Goal: Entertainment & Leisure: Consume media (video, audio)

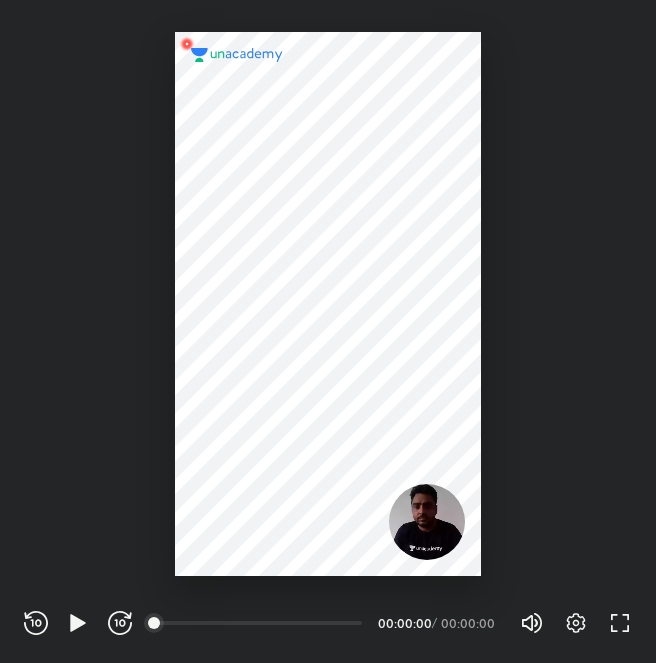
scroll to position [663, 656]
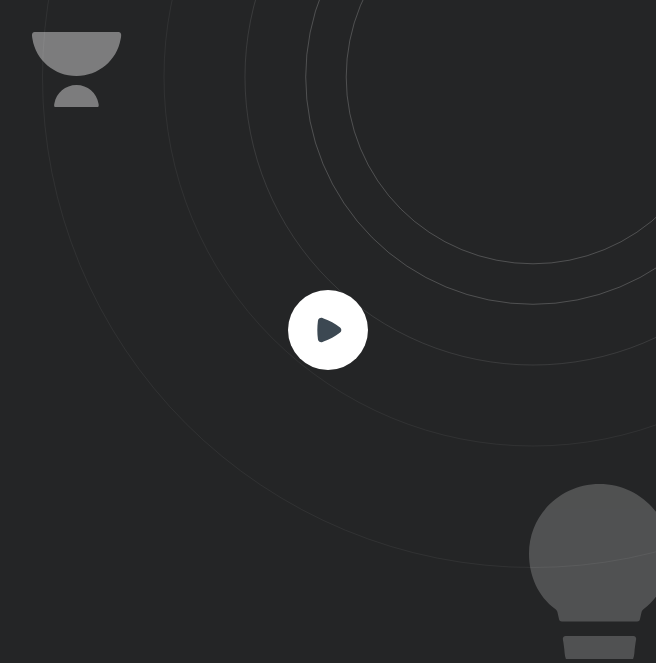
click at [368, 321] on icon at bounding box center [349, 284] width 614 height 568
click at [323, 333] on icon at bounding box center [329, 329] width 24 height 24
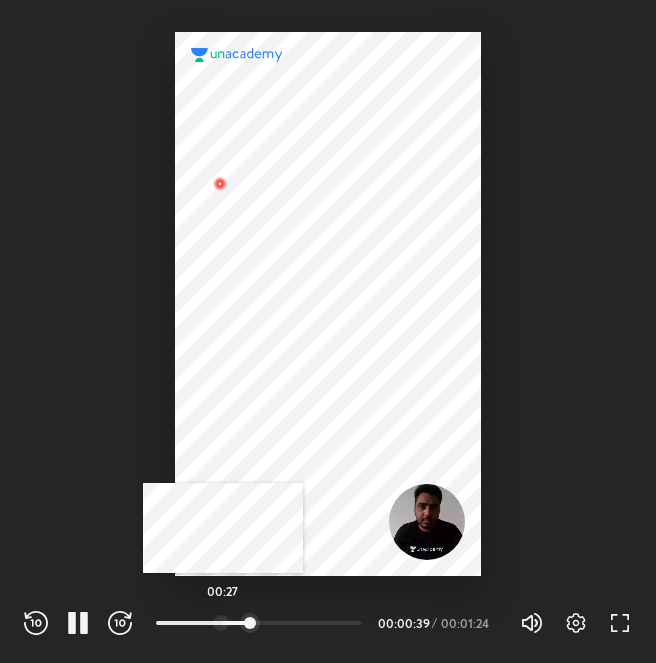
click at [223, 624] on div at bounding box center [221, 623] width 16 height 16
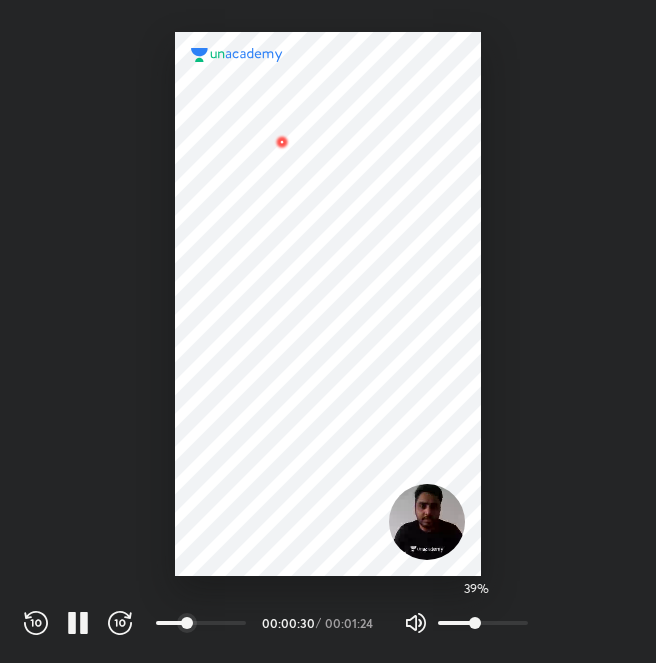
click at [473, 619] on span "39%" at bounding box center [483, 623] width 90 height 30
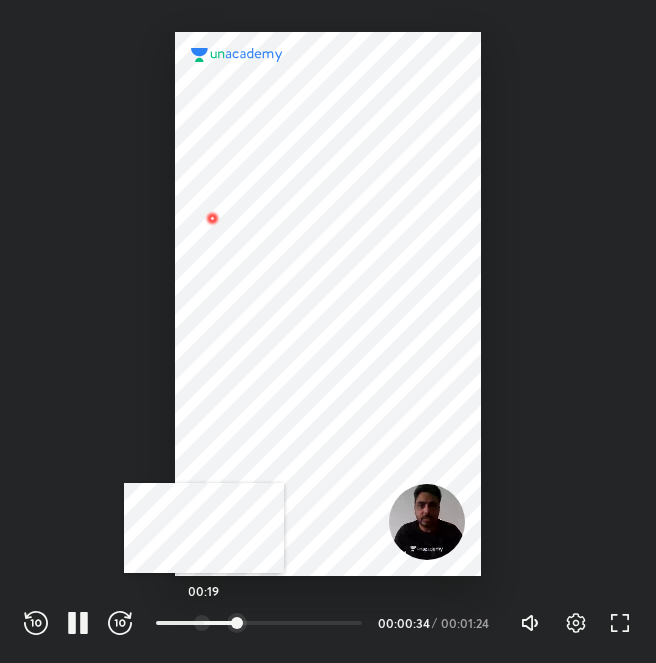
click at [204, 616] on div at bounding box center [202, 623] width 16 height 16
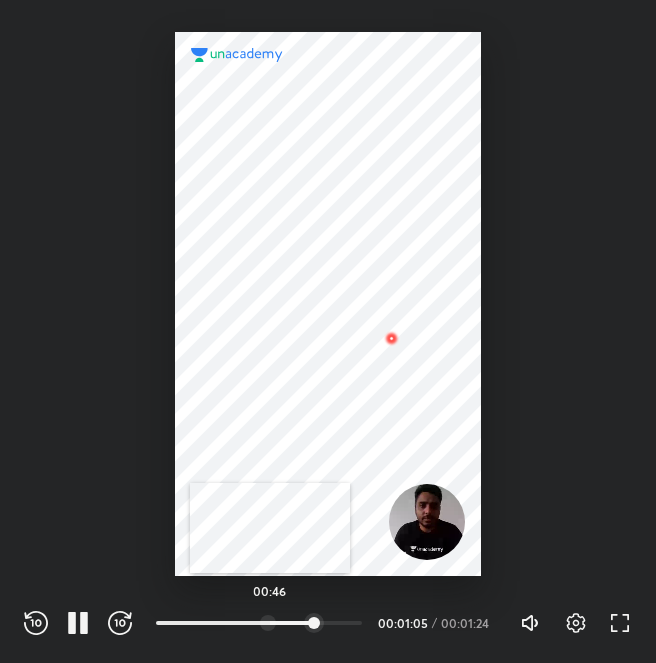
click at [270, 616] on div at bounding box center [268, 623] width 16 height 16
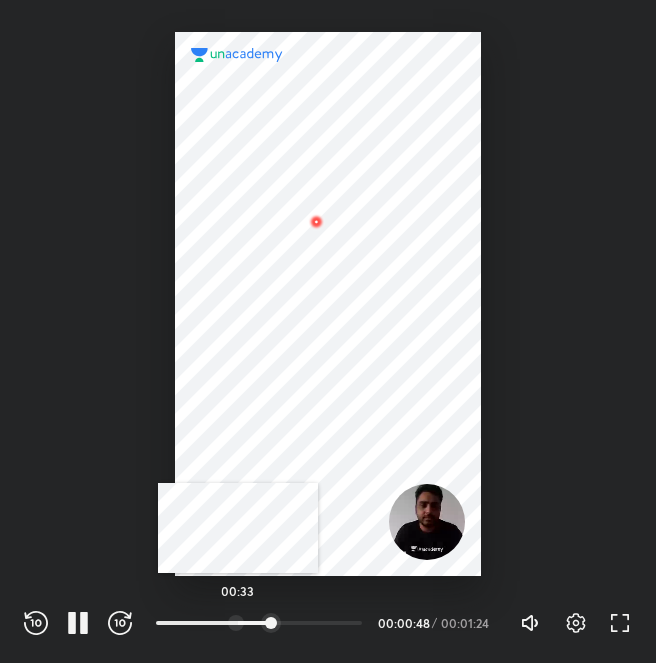
click at [238, 617] on div at bounding box center [236, 623] width 16 height 16
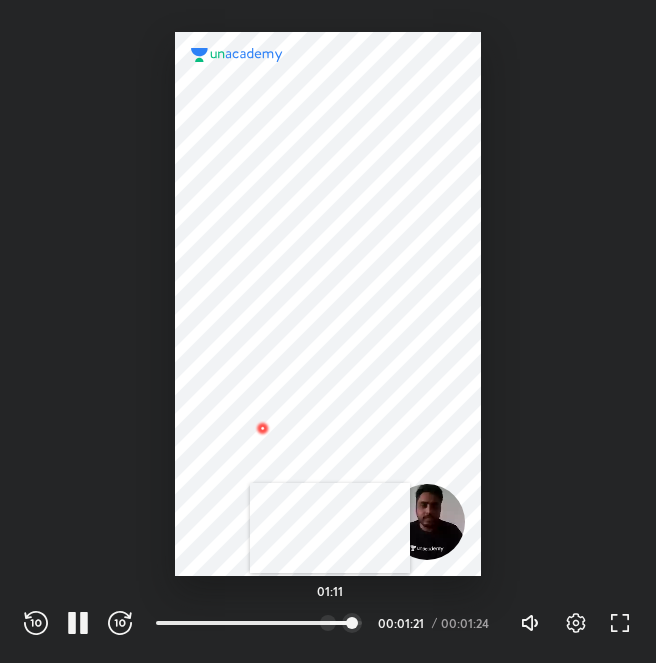
click at [330, 614] on div "01:11" at bounding box center [259, 623] width 206 height 20
click at [302, 621] on div at bounding box center [300, 623] width 16 height 16
click at [76, 613] on icon "button" at bounding box center [78, 623] width 24 height 24
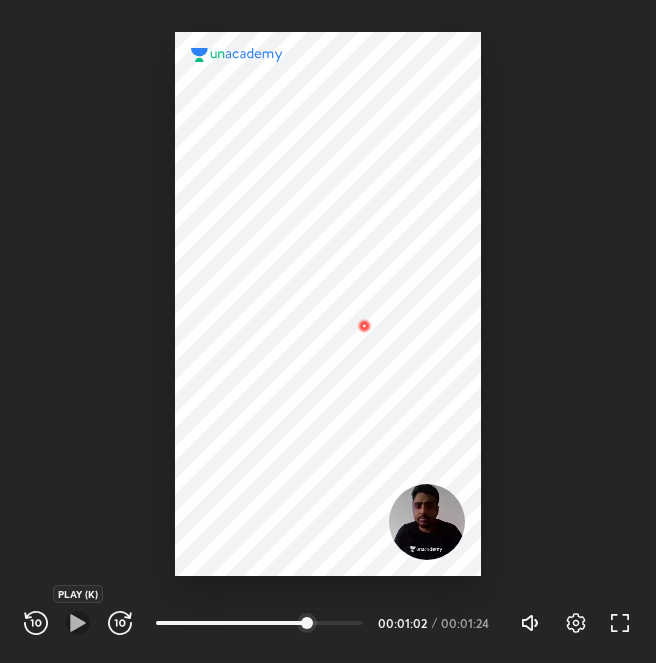
click at [76, 613] on icon "button" at bounding box center [78, 623] width 24 height 24
